Goal: Transaction & Acquisition: Download file/media

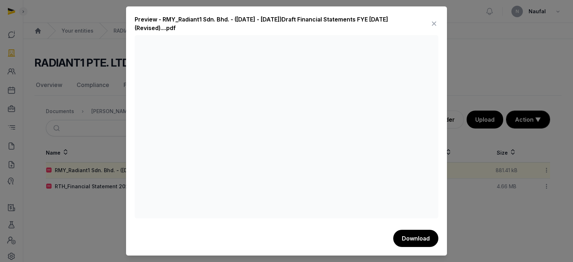
click at [432, 24] on icon at bounding box center [434, 23] width 9 height 11
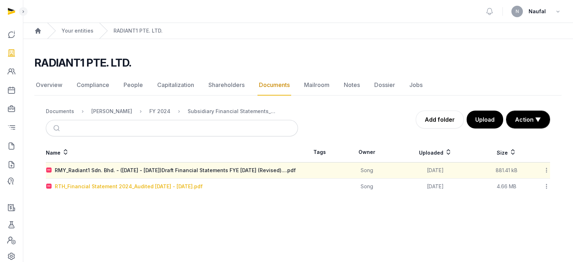
click at [136, 190] on div "RTH_Financial Statement 2024_Audited [DATE] - [DATE].pdf" at bounding box center [129, 186] width 148 height 7
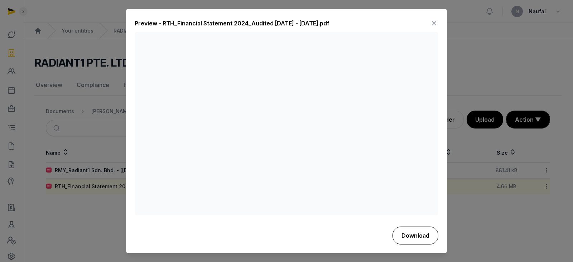
click at [423, 231] on button "Download" at bounding box center [416, 236] width 46 height 18
click at [437, 24] on icon at bounding box center [434, 23] width 9 height 11
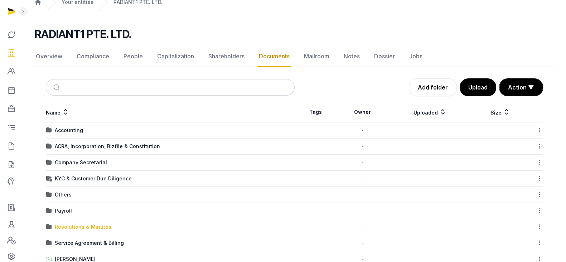
scroll to position [79, 0]
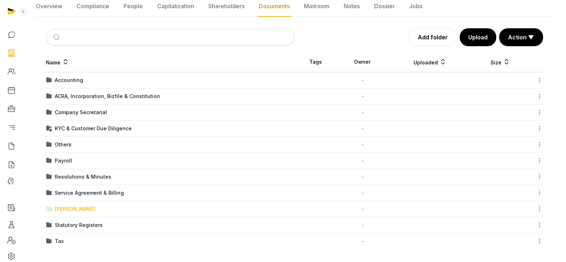
click at [82, 209] on div "[PERSON_NAME]" at bounding box center [75, 209] width 41 height 7
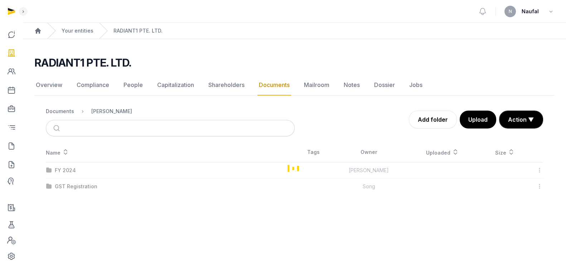
scroll to position [0, 0]
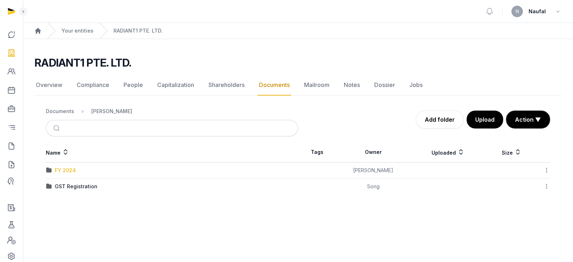
click at [74, 171] on div "FY 2024" at bounding box center [65, 170] width 21 height 7
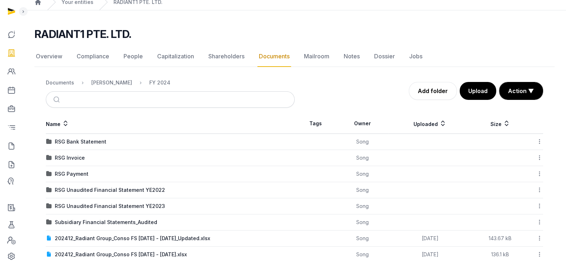
scroll to position [75, 0]
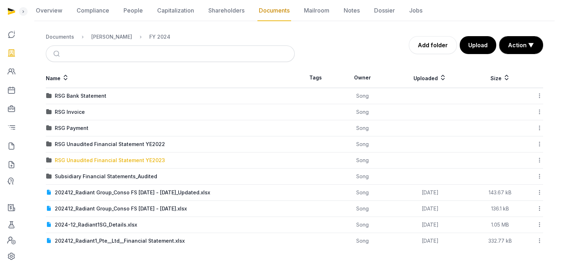
click at [138, 162] on div "RSG Unaudited Financial Statement YE2023" at bounding box center [110, 160] width 110 height 7
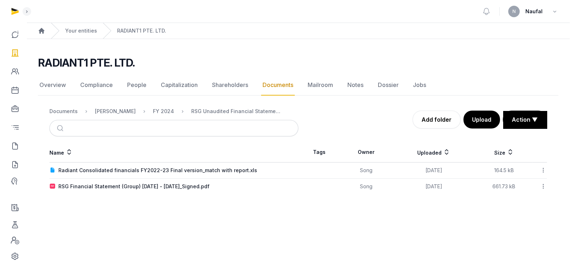
scroll to position [0, 0]
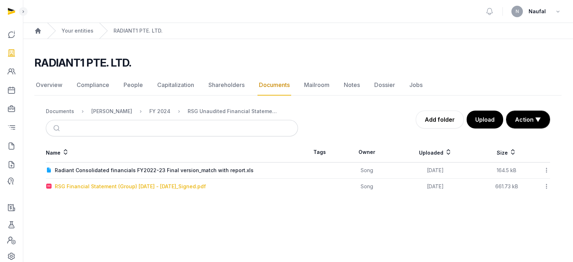
click at [150, 185] on div "RSG Financial Statement (Group) [DATE] - [DATE]_Signed.pdf" at bounding box center [130, 186] width 151 height 7
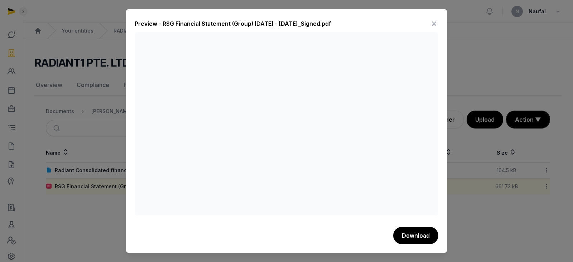
click at [434, 20] on icon at bounding box center [434, 23] width 9 height 11
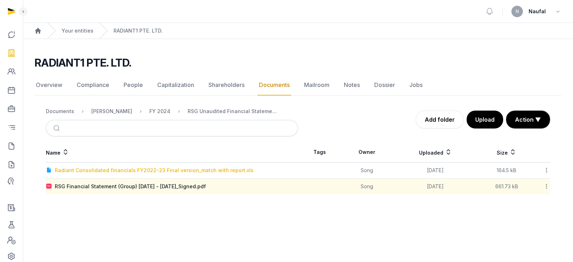
click at [181, 168] on div "Radiant Consolidated financials FY2022-23 Final version_match with report.xls" at bounding box center [154, 170] width 199 height 7
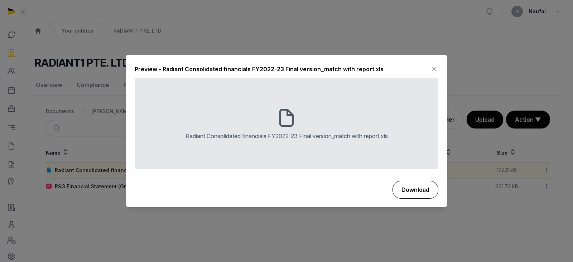
click at [415, 187] on button "Download" at bounding box center [416, 190] width 46 height 18
click at [326, 139] on div "Radiant Consolidated financials FY2022-23 Final version_match with report.xls" at bounding box center [287, 136] width 202 height 9
